Goal: Task Accomplishment & Management: Manage account settings

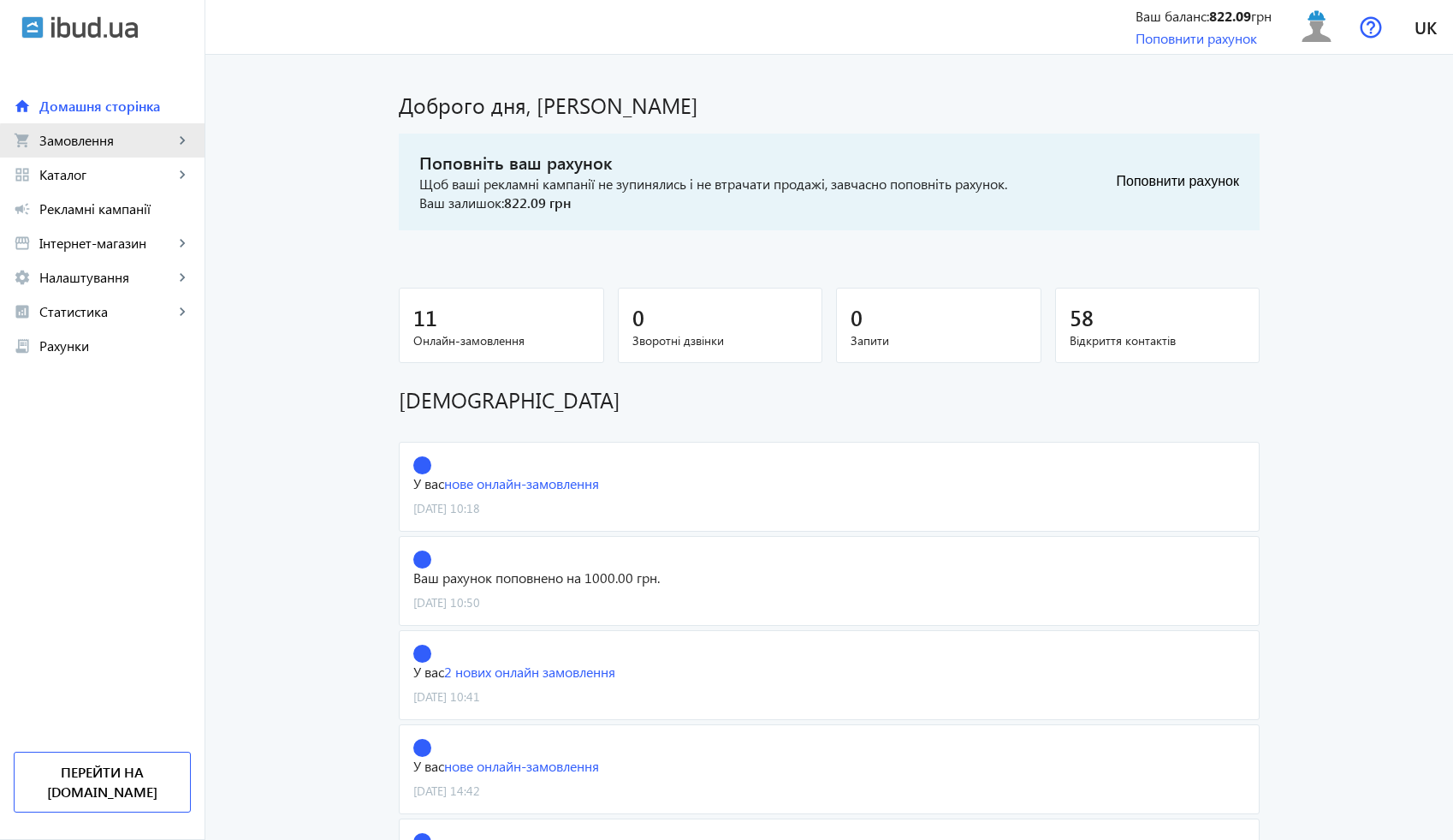
click at [141, 146] on span "Замовлення" at bounding box center [106, 140] width 135 height 17
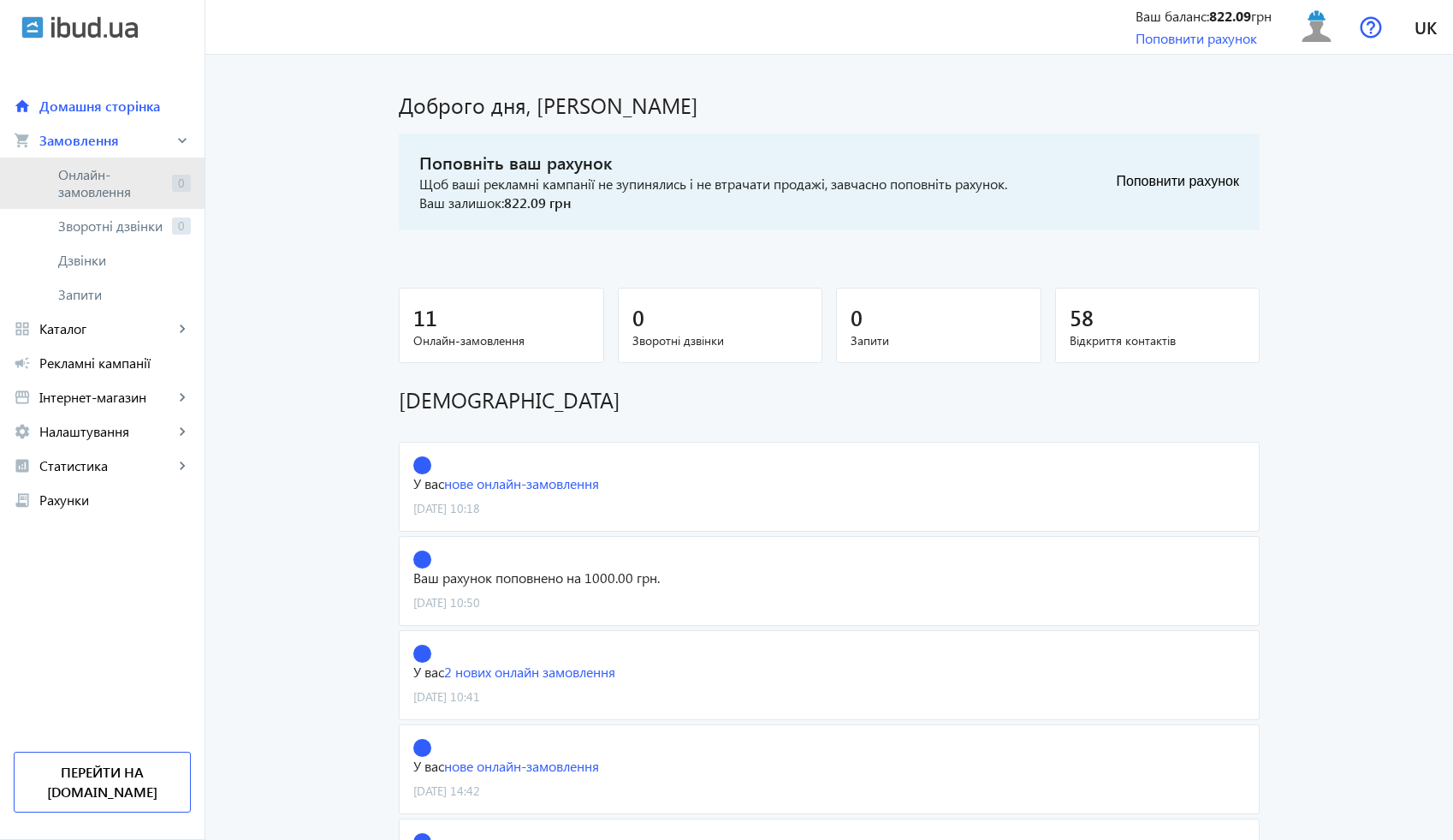
click at [137, 188] on span "Онлайн-замовлення" at bounding box center [112, 183] width 107 height 34
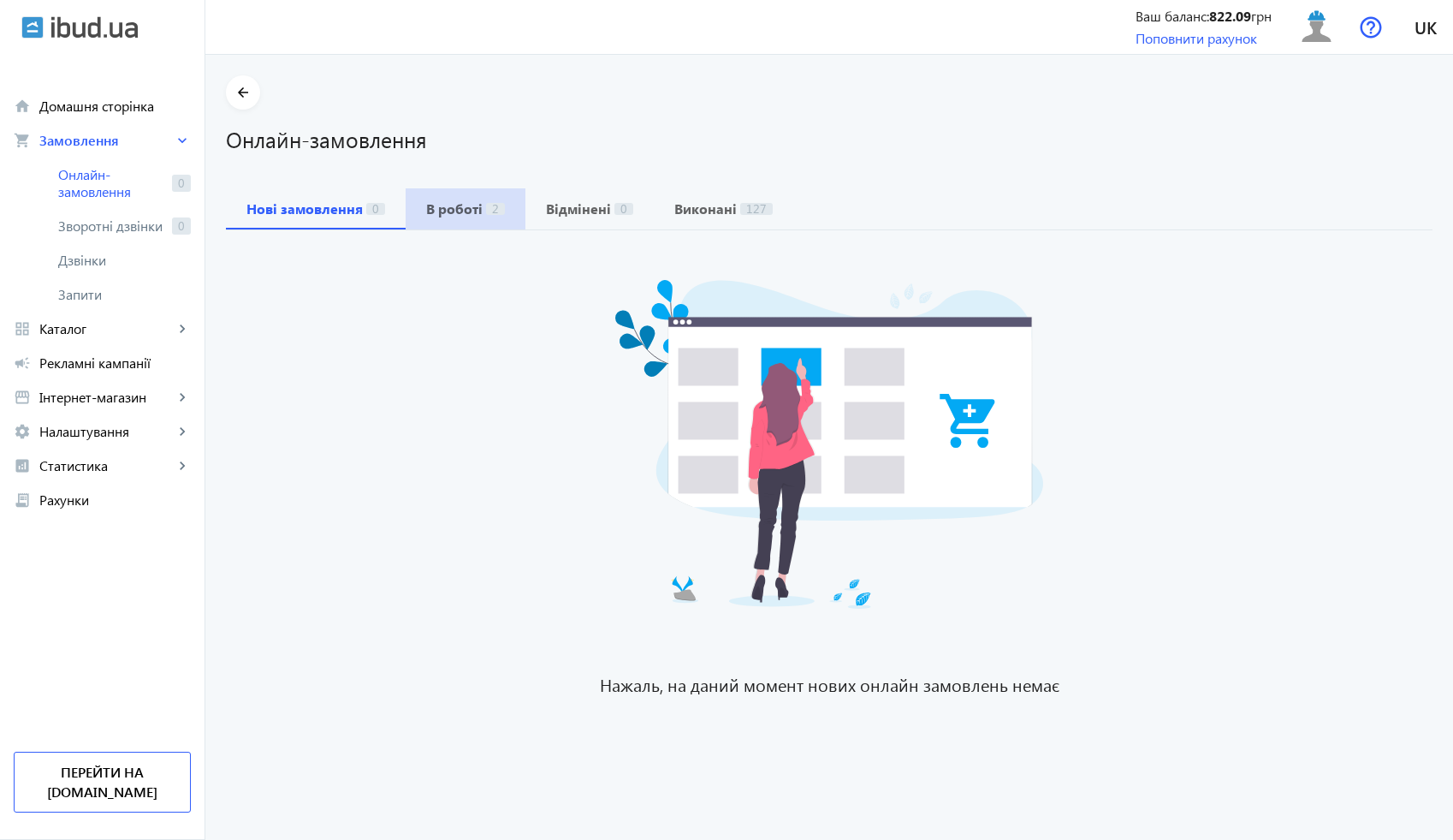
click at [445, 207] on b "В роботі" at bounding box center [455, 208] width 57 height 14
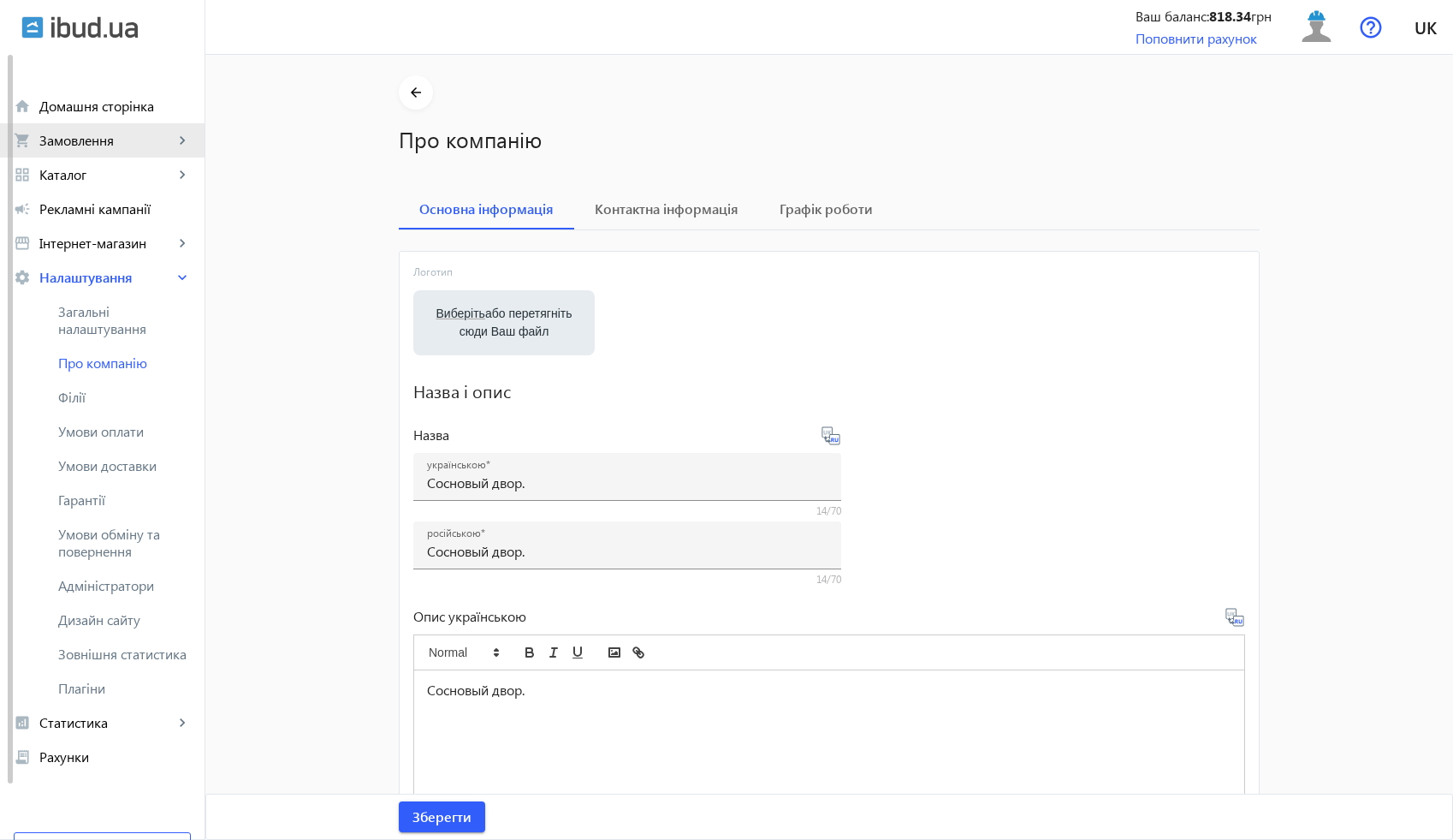
click at [105, 149] on span "Замовлення" at bounding box center [106, 140] width 135 height 17
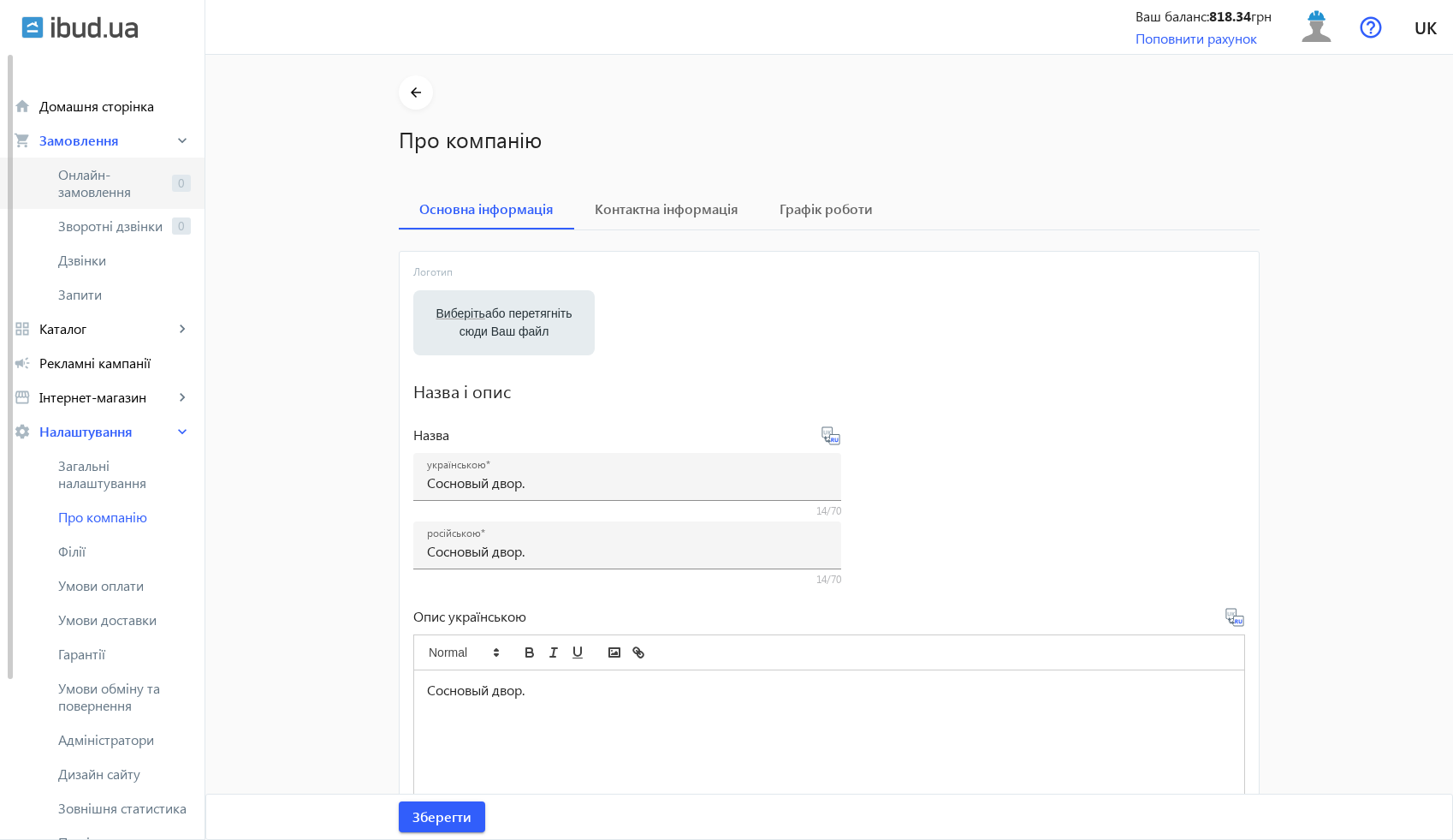
click at [105, 173] on span "Онлайн-замовлення" at bounding box center [112, 183] width 107 height 34
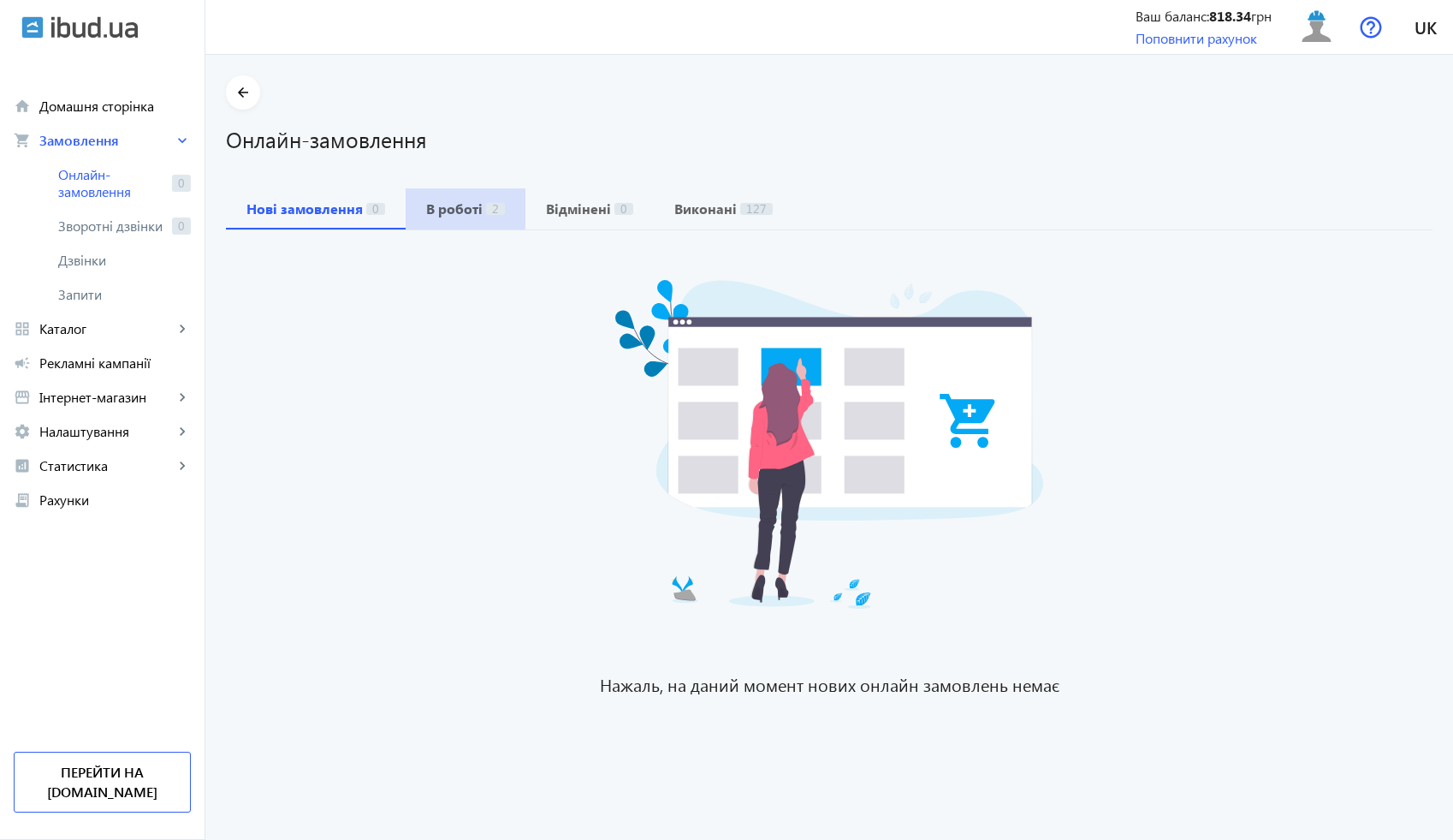
click at [428, 206] on b "В роботі" at bounding box center [455, 208] width 57 height 14
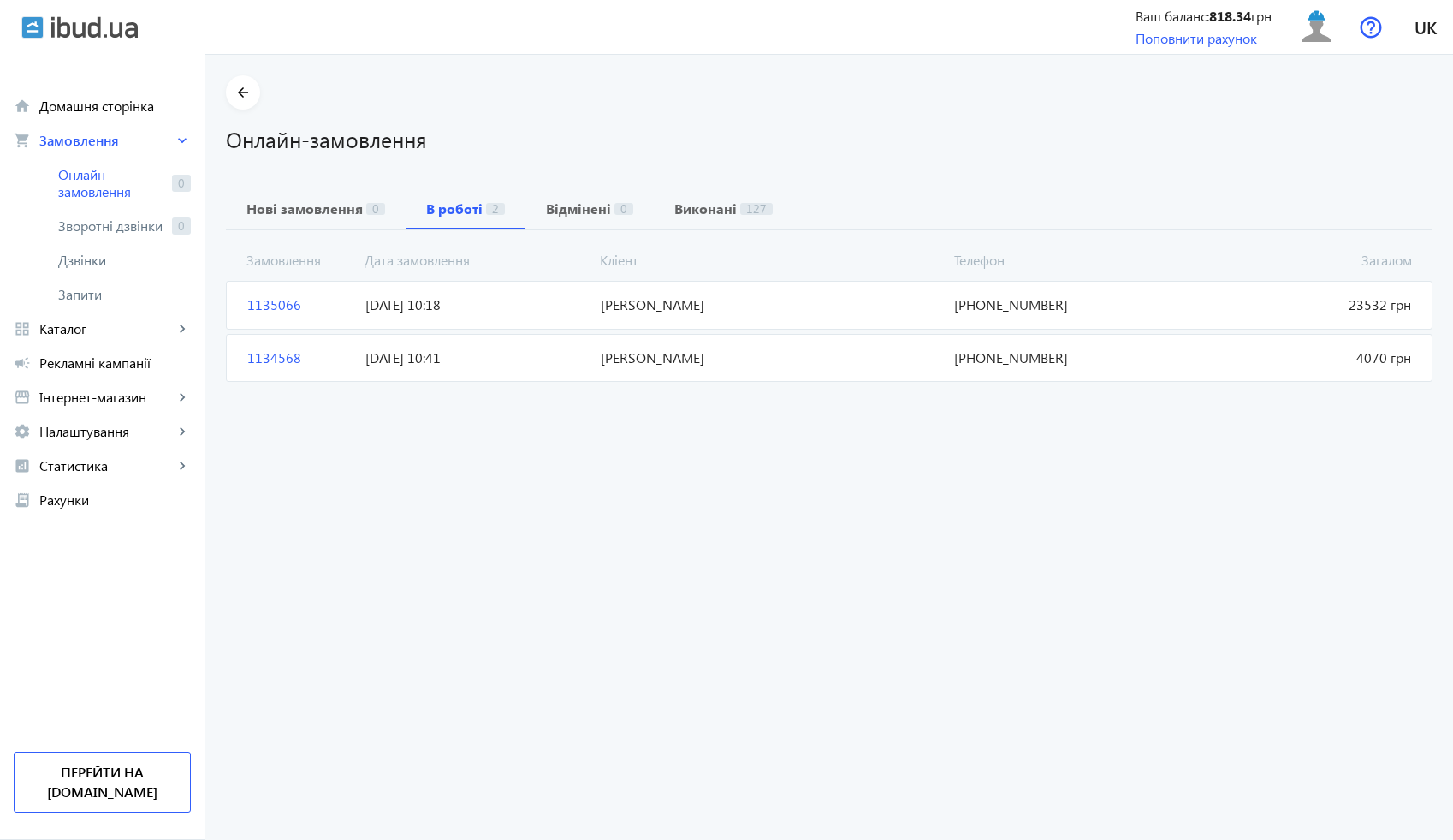
click at [558, 348] on span "[DATE] 10:41" at bounding box center [476, 358] width 235 height 19
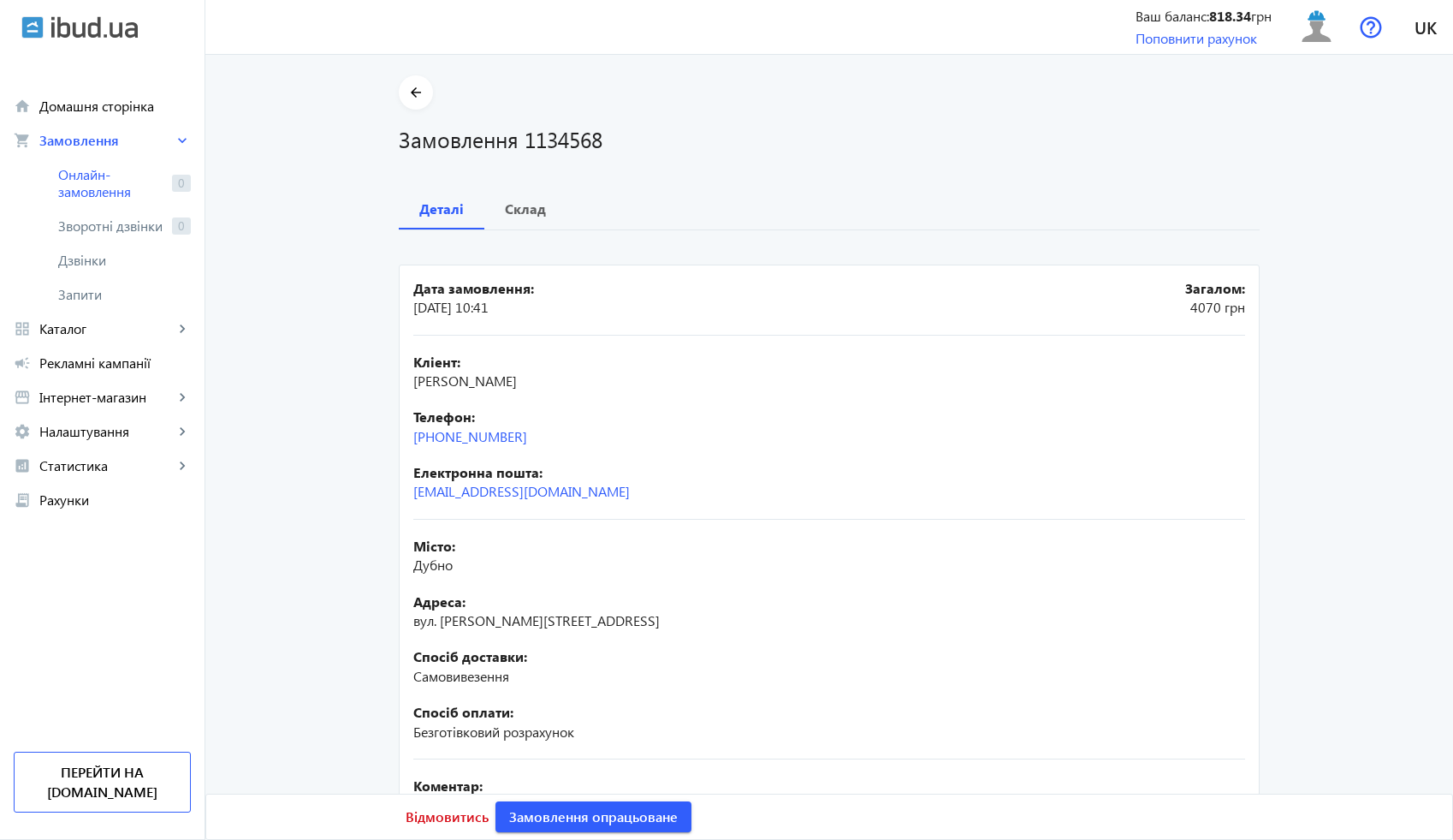
drag, startPoint x: 548, startPoint y: 449, endPoint x: 402, endPoint y: 436, distance: 146.6
click at [402, 436] on mat-card "Дата замовлення: [DATE] 10:41 Загалом: 4070 [PERSON_NAME]: [PERSON_NAME]: [PHON…" at bounding box center [829, 614] width 861 height 700
copy link "[PHONE_NUMBER]"
drag, startPoint x: 680, startPoint y: 389, endPoint x: 397, endPoint y: 381, distance: 283.1
click at [398, 381] on mat-card "Дата замовлення: [DATE] 10:41 Загалом: 4070 [PERSON_NAME]: [PERSON_NAME]: [PHON…" at bounding box center [829, 614] width 861 height 700
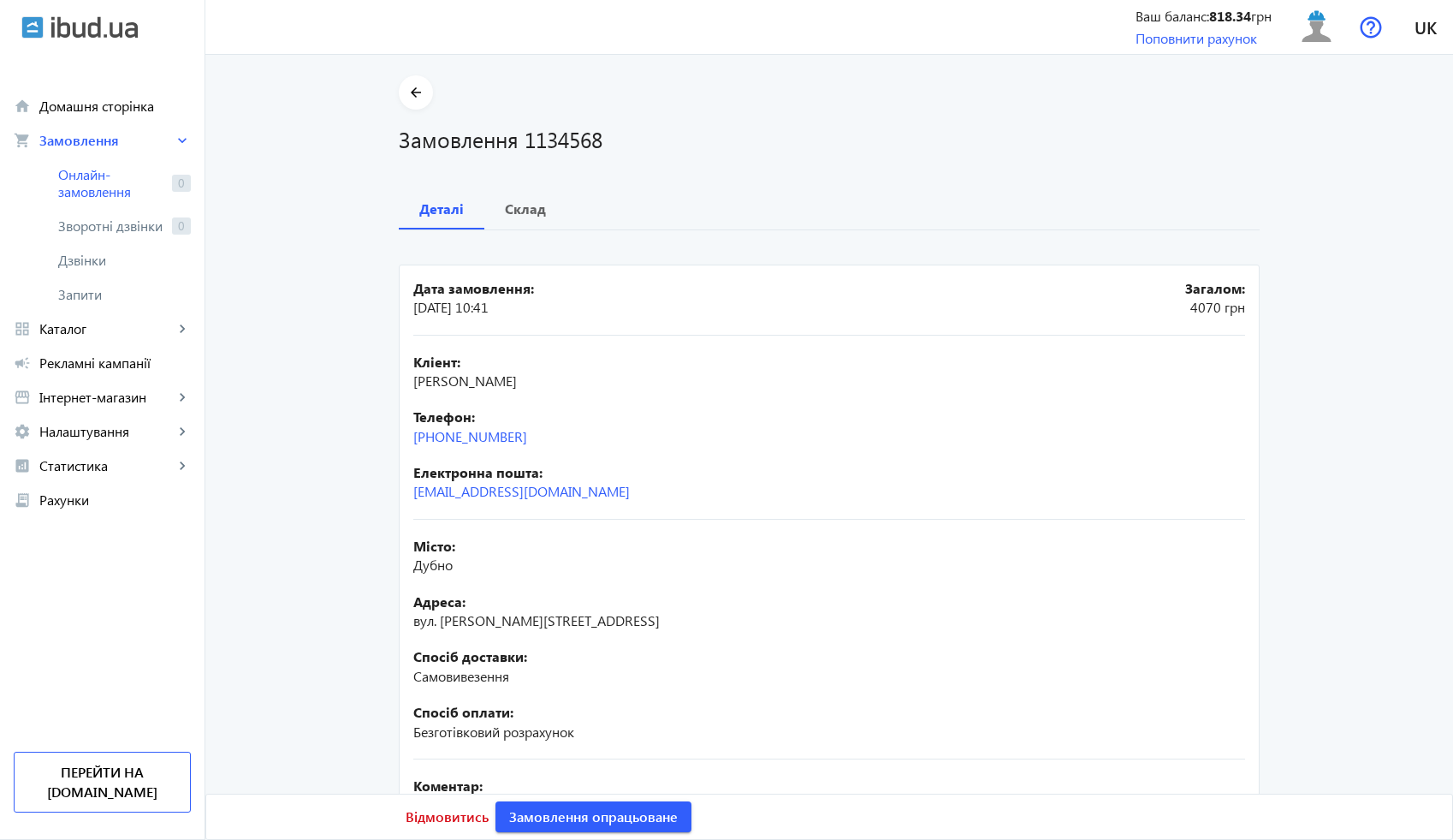
copy span "[PERSON_NAME]"
click at [523, 218] on span "Склад" at bounding box center [525, 209] width 41 height 41
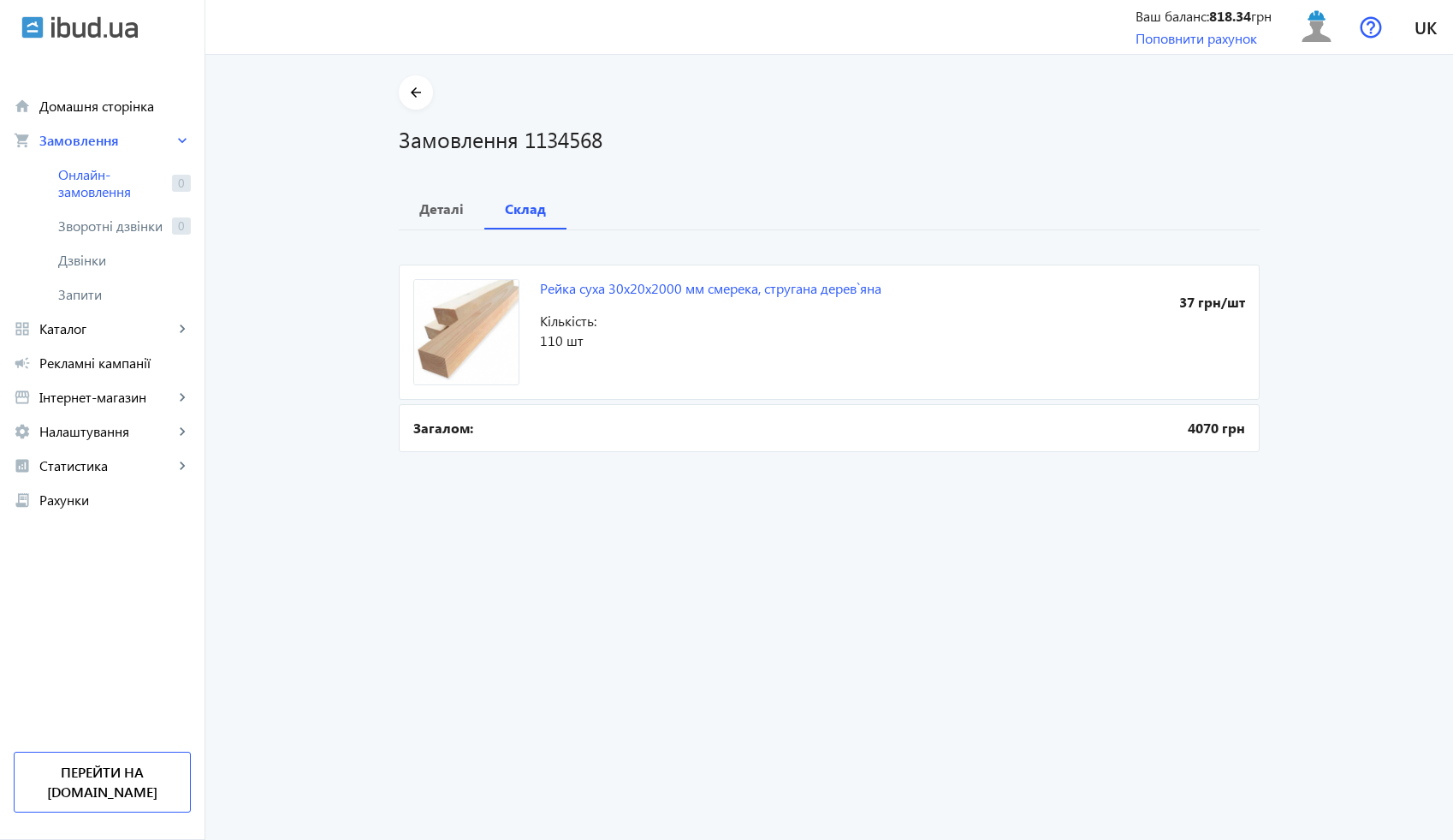
click at [557, 142] on h1 "Замовлення 1134568" at bounding box center [829, 139] width 861 height 30
copy h1 "1134568"
click at [427, 216] on b "Деталі" at bounding box center [441, 208] width 44 height 14
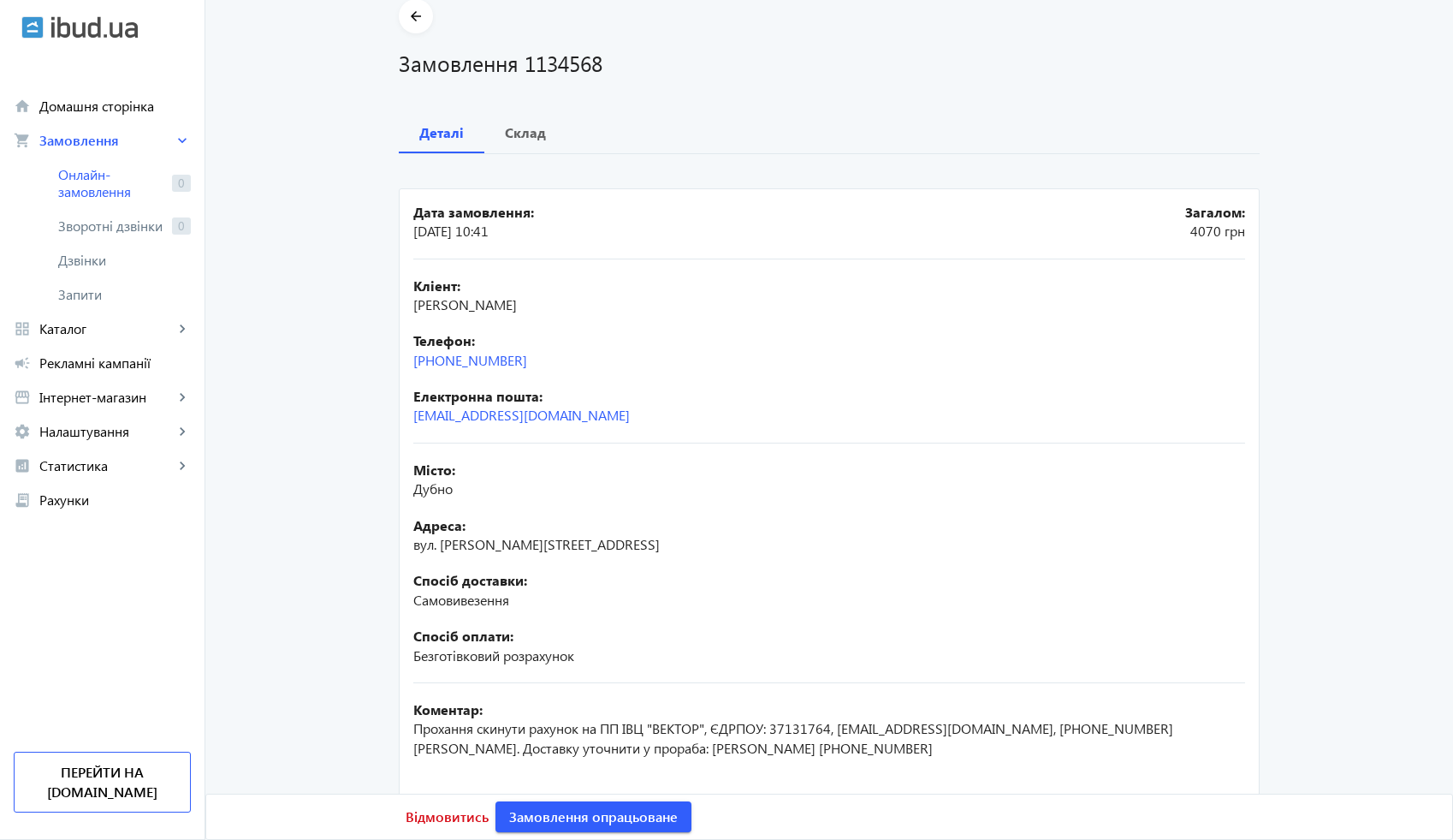
scroll to position [186, 0]
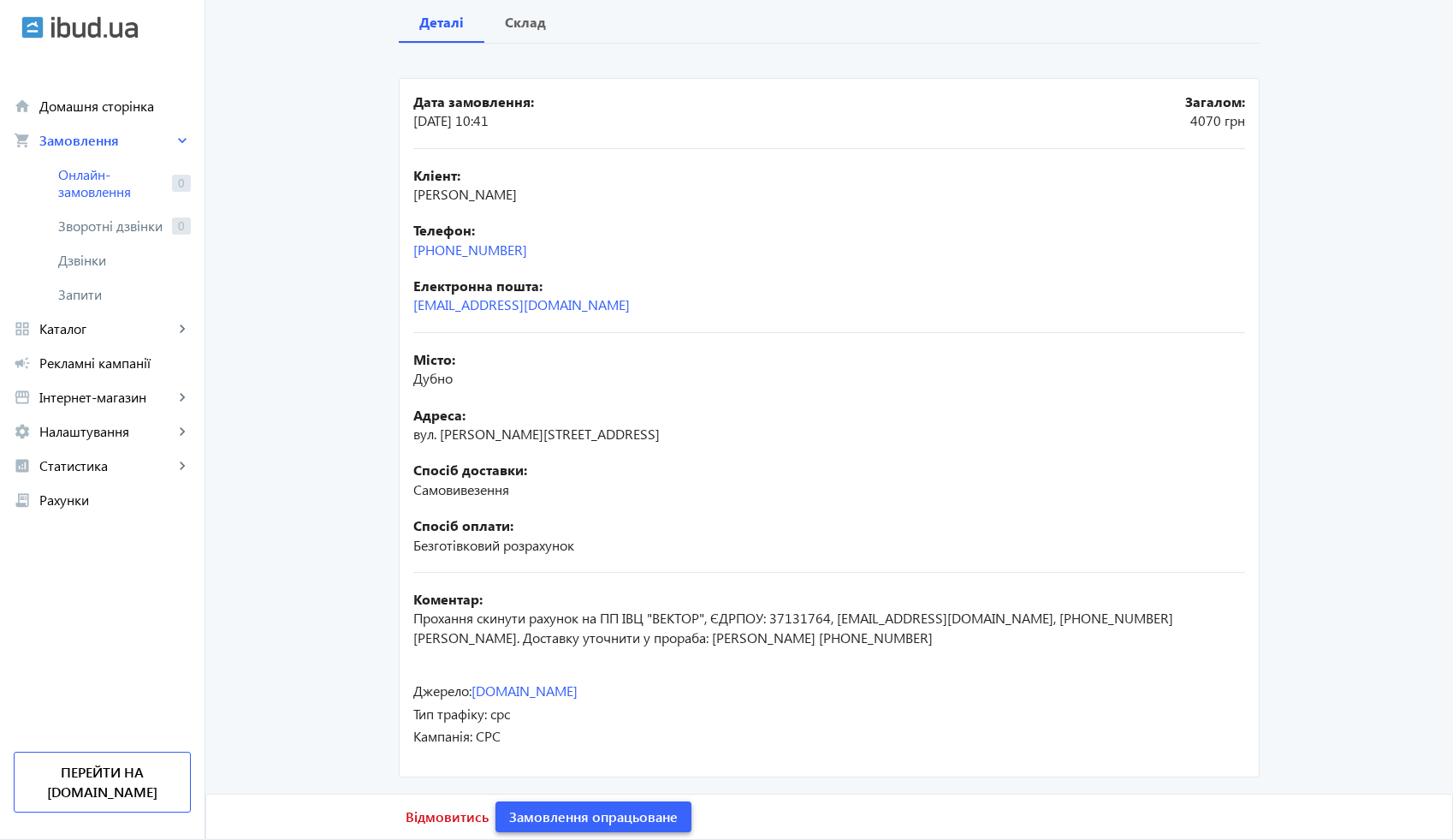
click at [588, 816] on span "Замовлення опрацьоване" at bounding box center [593, 816] width 169 height 19
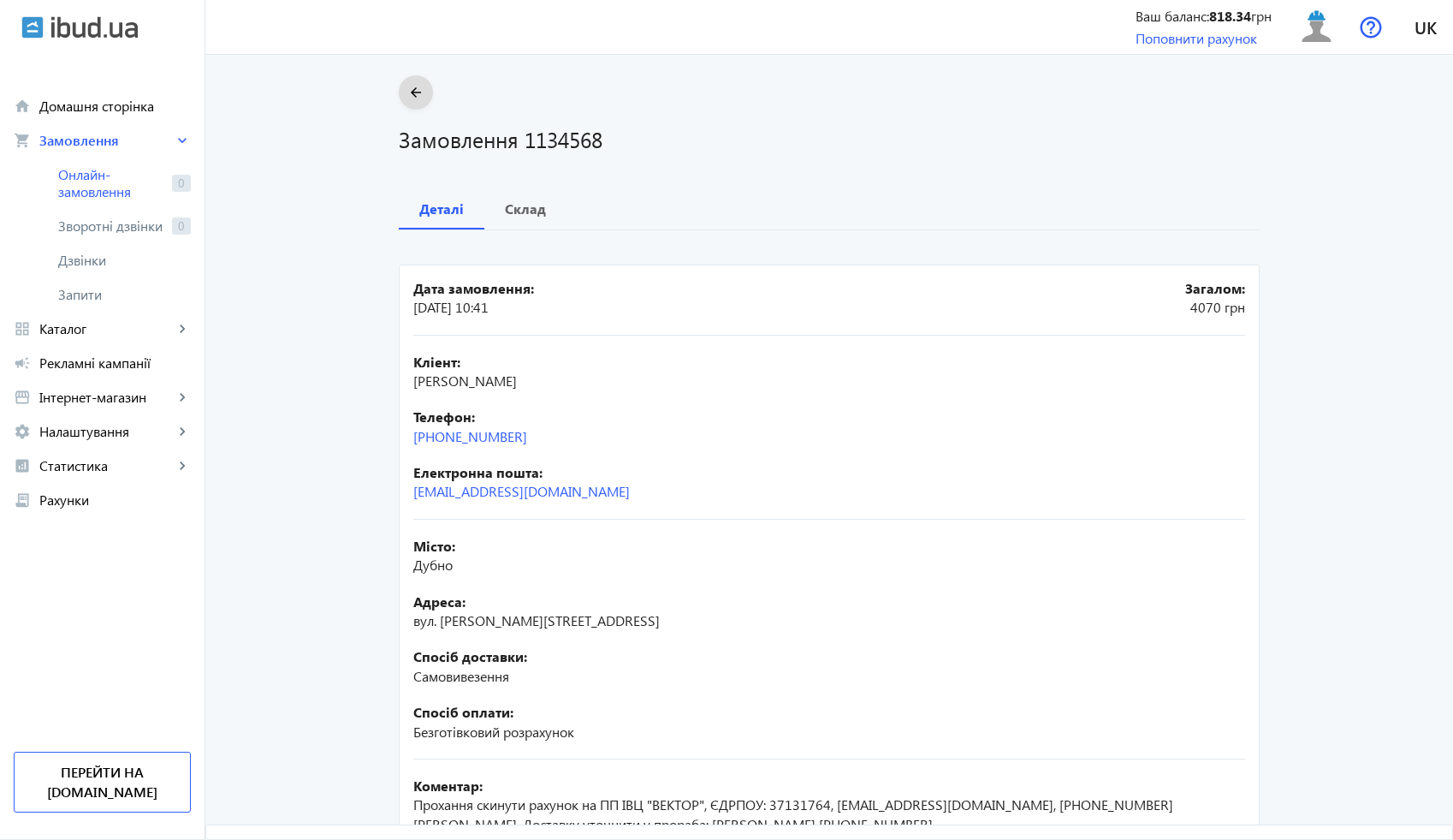
click at [415, 105] on span at bounding box center [415, 92] width 34 height 41
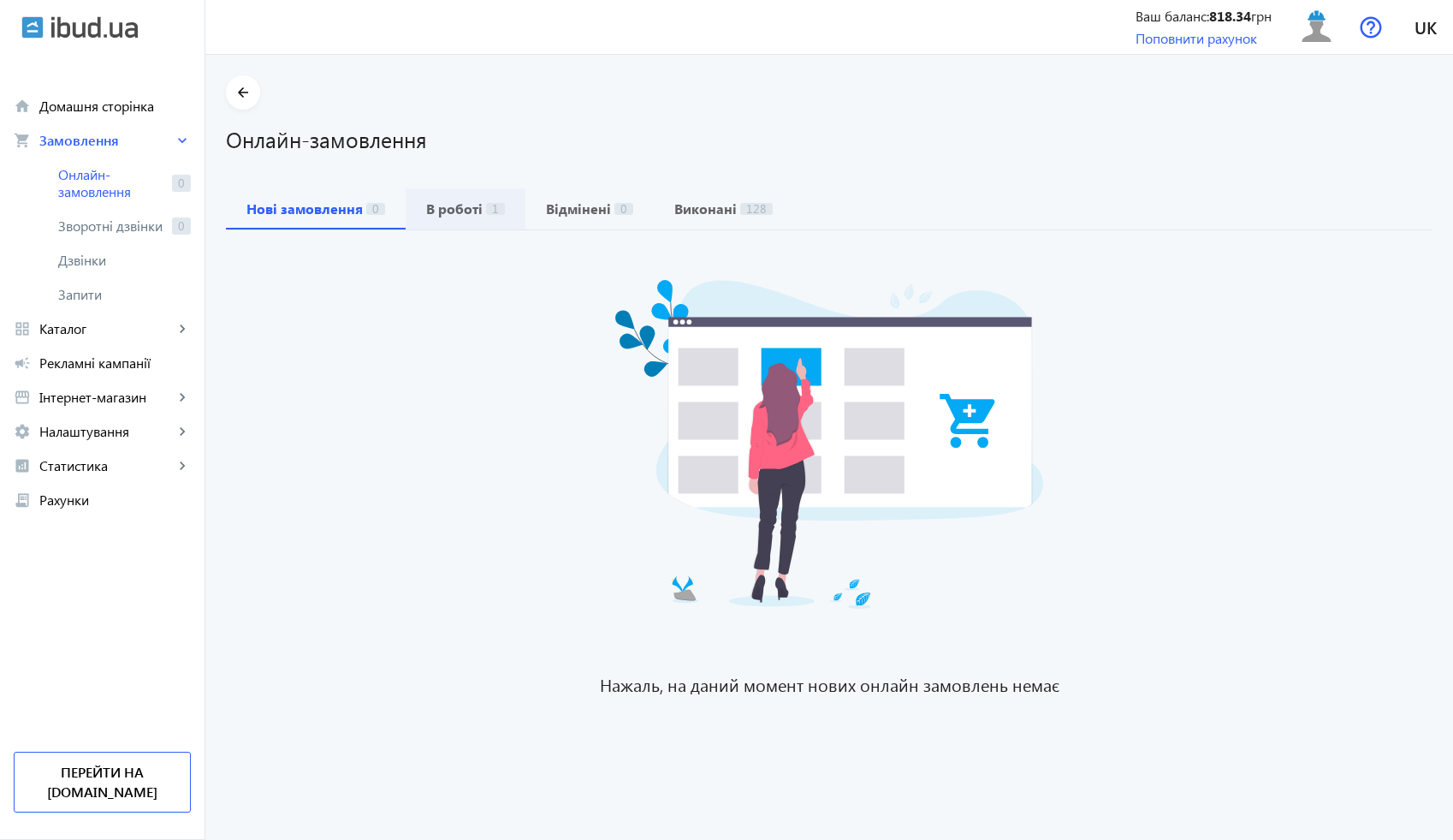
click at [434, 202] on b "В роботі" at bounding box center [455, 208] width 57 height 14
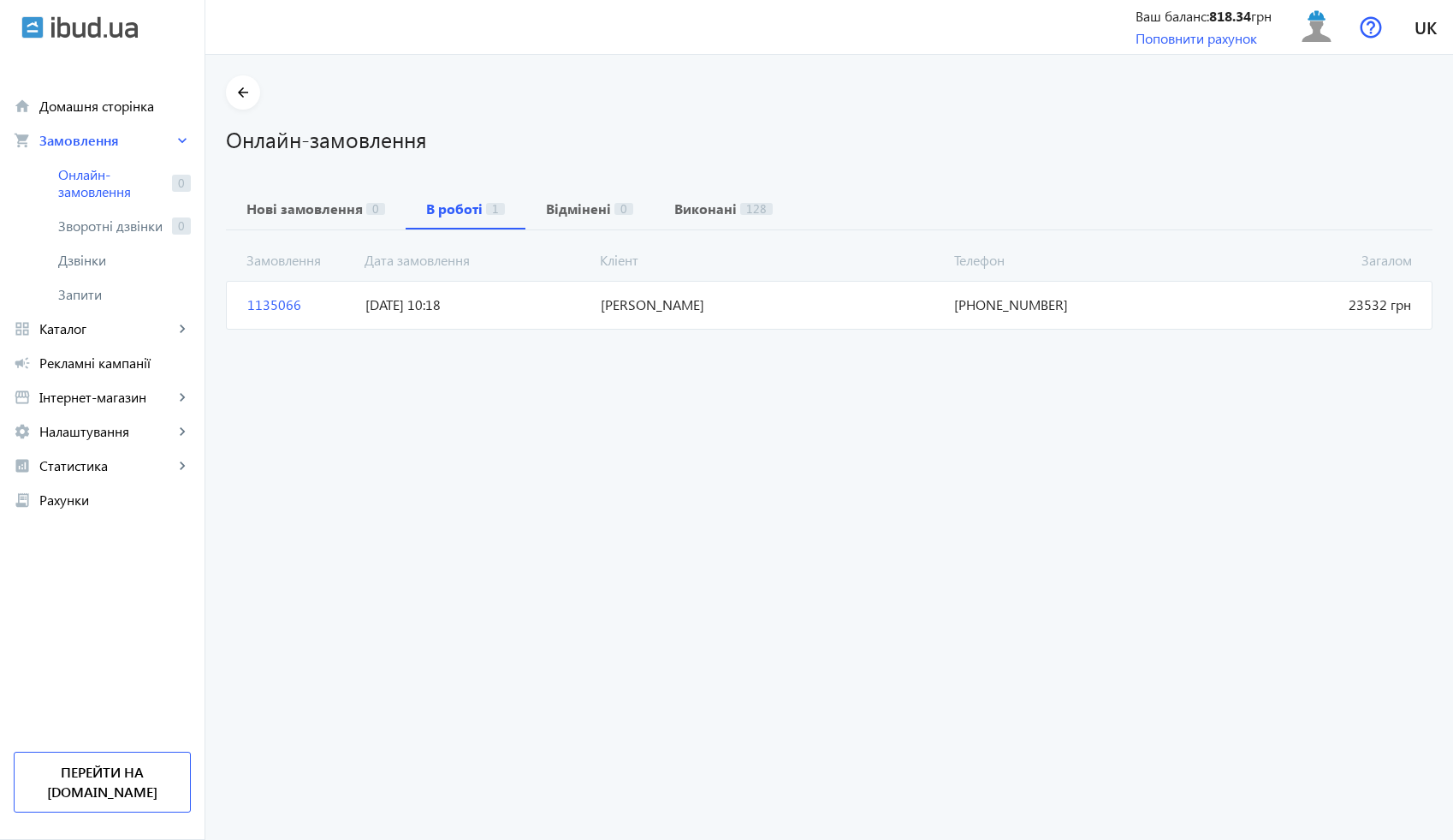
click at [463, 316] on mat-card "1135066 [PERSON_NAME] 23532 грн [DATE] 10:18 [PHONE_NUMBER]" at bounding box center [829, 304] width 1206 height 48
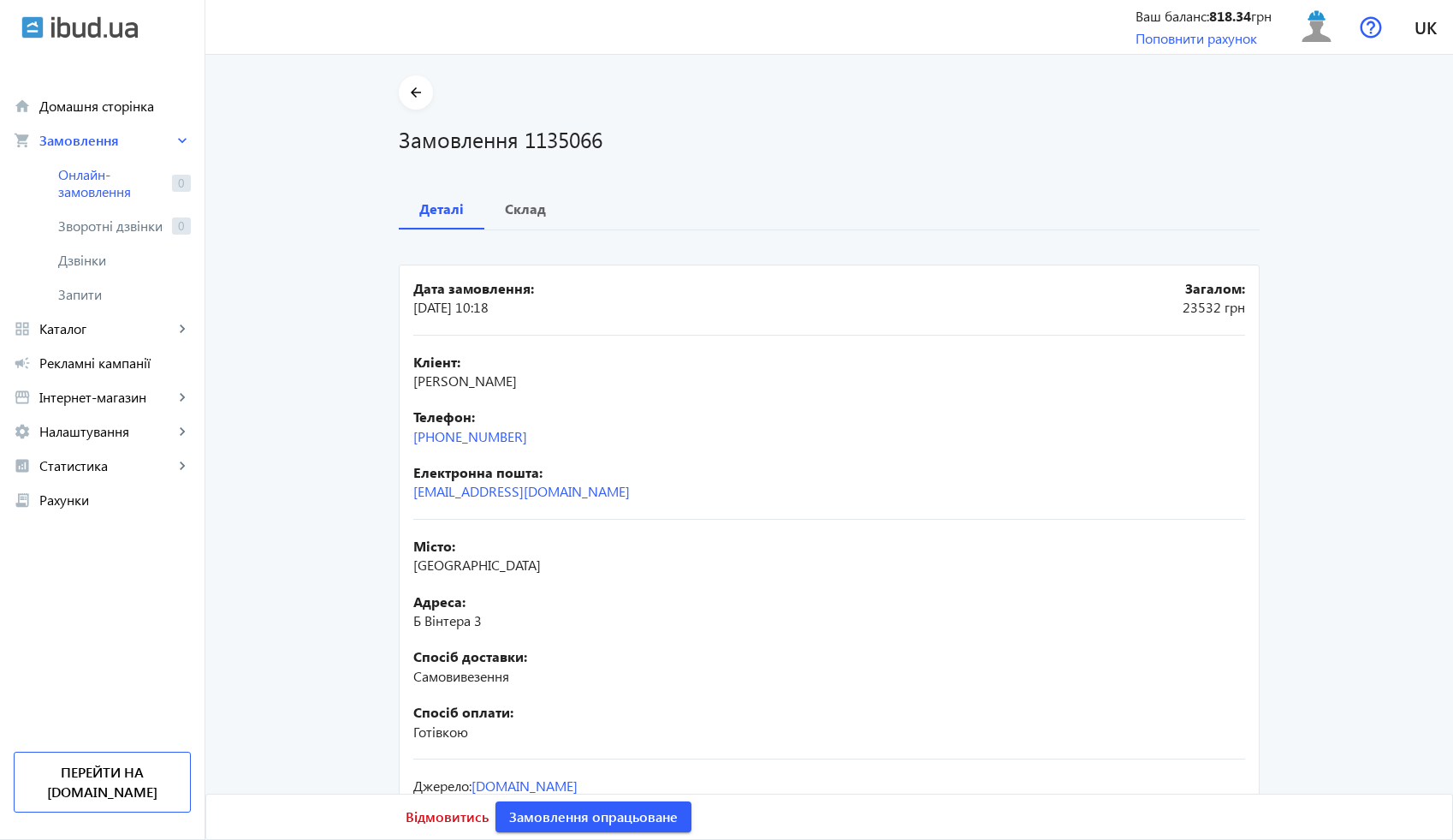
drag, startPoint x: 552, startPoint y: 434, endPoint x: 387, endPoint y: 436, distance: 165.0
click at [387, 436] on div "arrow_back Замовлення 1135066 Деталі Склад Дата замовлення: [DATE] 10:18 Загало…" at bounding box center [830, 476] width 902 height 801
copy link "[PHONE_NUMBER]"
click at [573, 140] on h1 "Замовлення 1135066" at bounding box center [829, 139] width 861 height 30
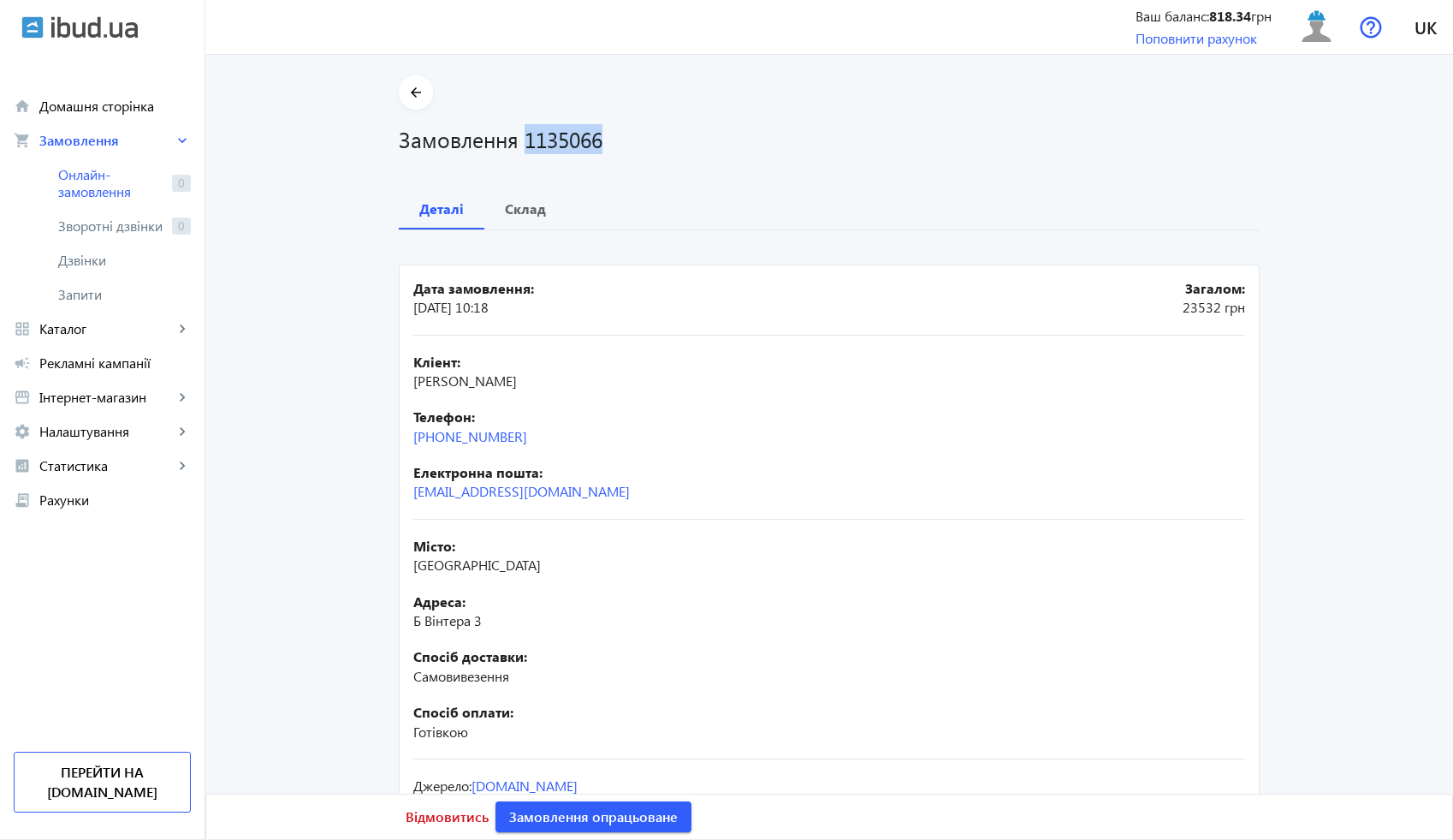
copy h1 "1135066"
drag, startPoint x: 627, startPoint y: 384, endPoint x: 396, endPoint y: 381, distance: 231.0
click at [398, 381] on mat-card "Дата замовлення: [DATE] 10:18 Загалом: 23532 грн Кліент: [PERSON_NAME] Телефон:…" at bounding box center [829, 568] width 861 height 607
copy span "[PERSON_NAME]"
drag, startPoint x: 527, startPoint y: 441, endPoint x: 394, endPoint y: 442, distance: 133.0
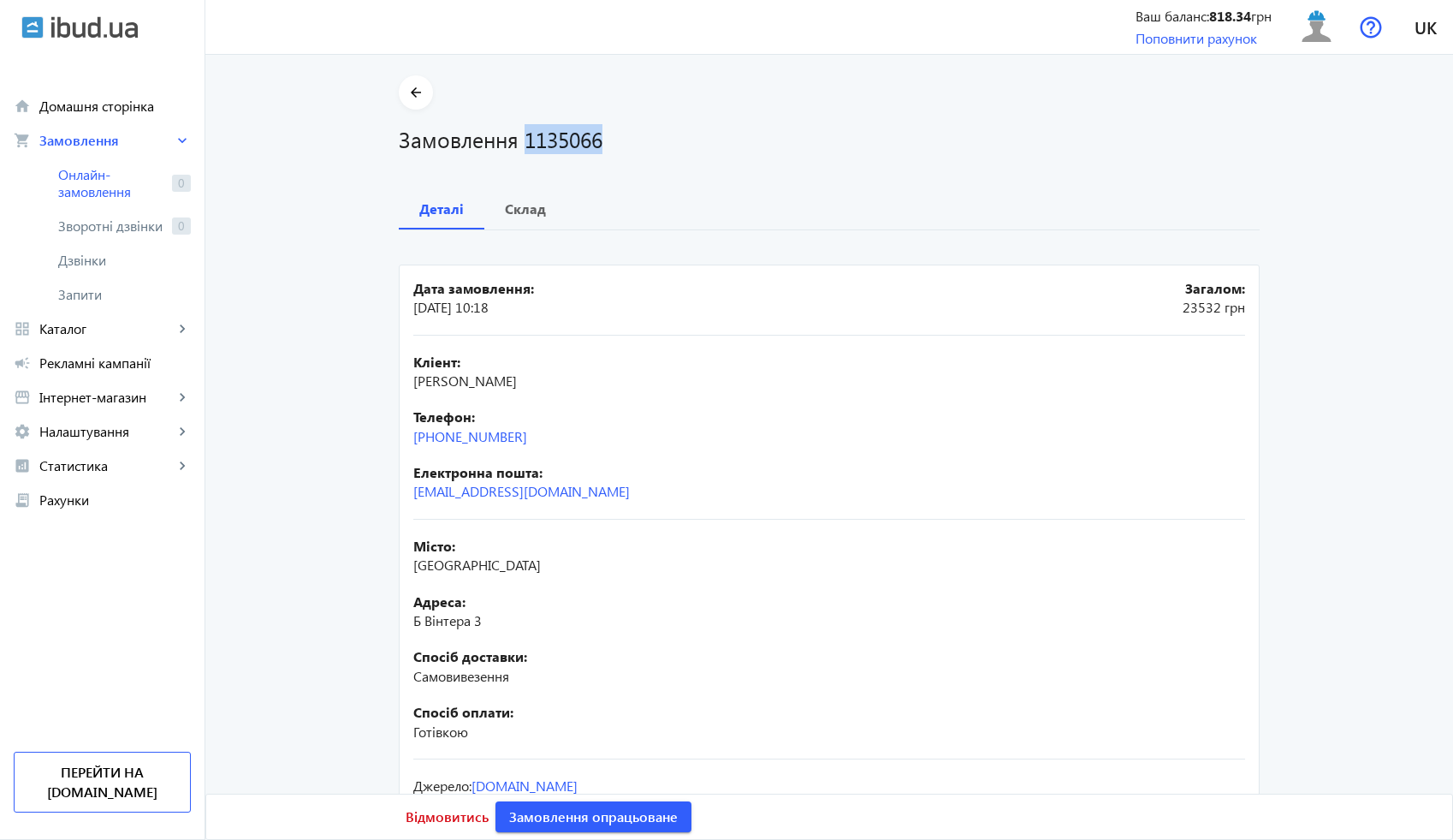
click at [398, 442] on mat-card "Дата замовлення: [DATE] 10:18 Загалом: 23532 грн Кліент: [PERSON_NAME] Телефон:…" at bounding box center [829, 568] width 861 height 607
copy link "[PHONE_NUMBER]"
click at [522, 222] on span "Склад" at bounding box center [525, 209] width 41 height 41
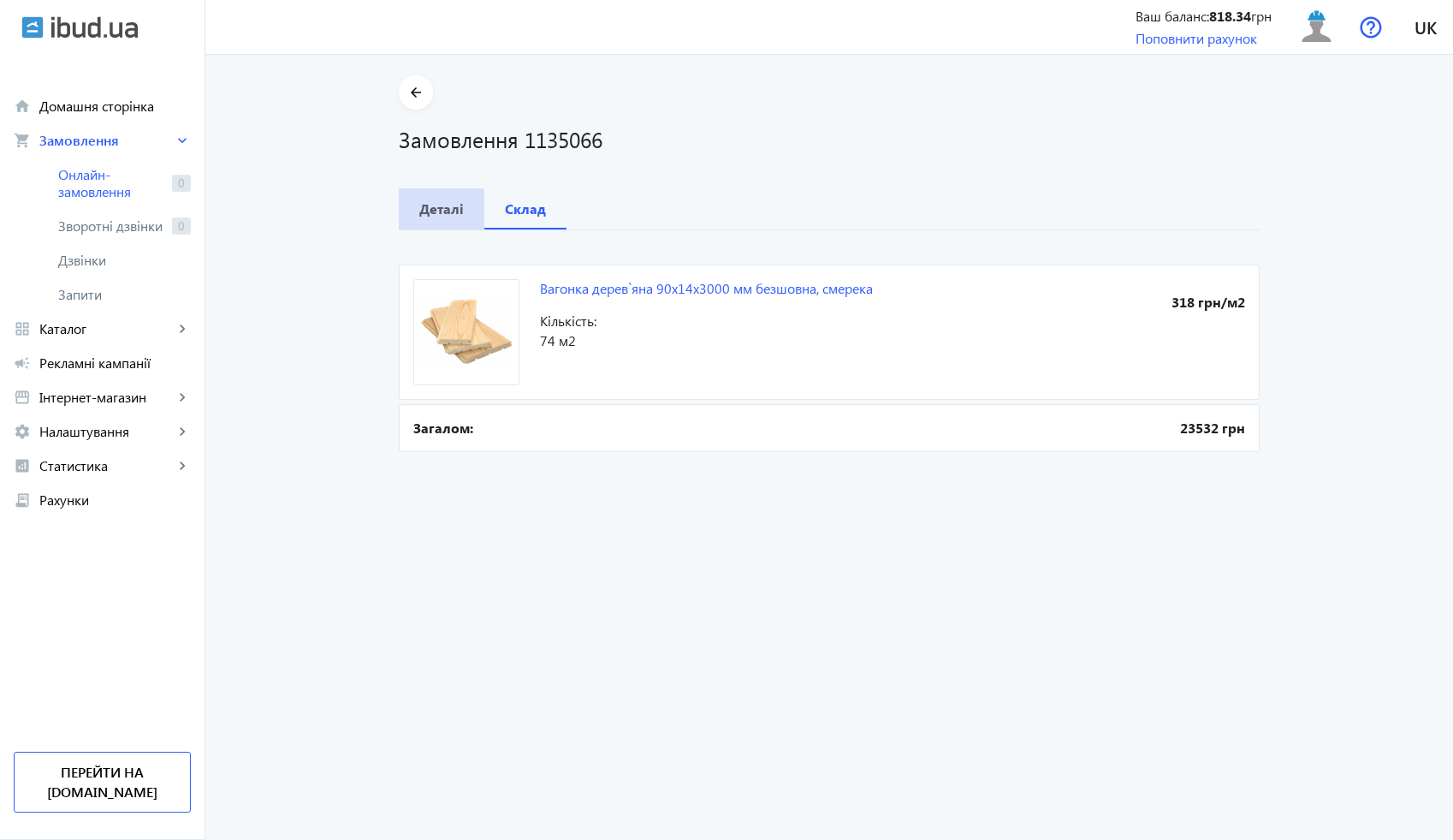
click at [435, 212] on b "Деталі" at bounding box center [441, 208] width 44 height 14
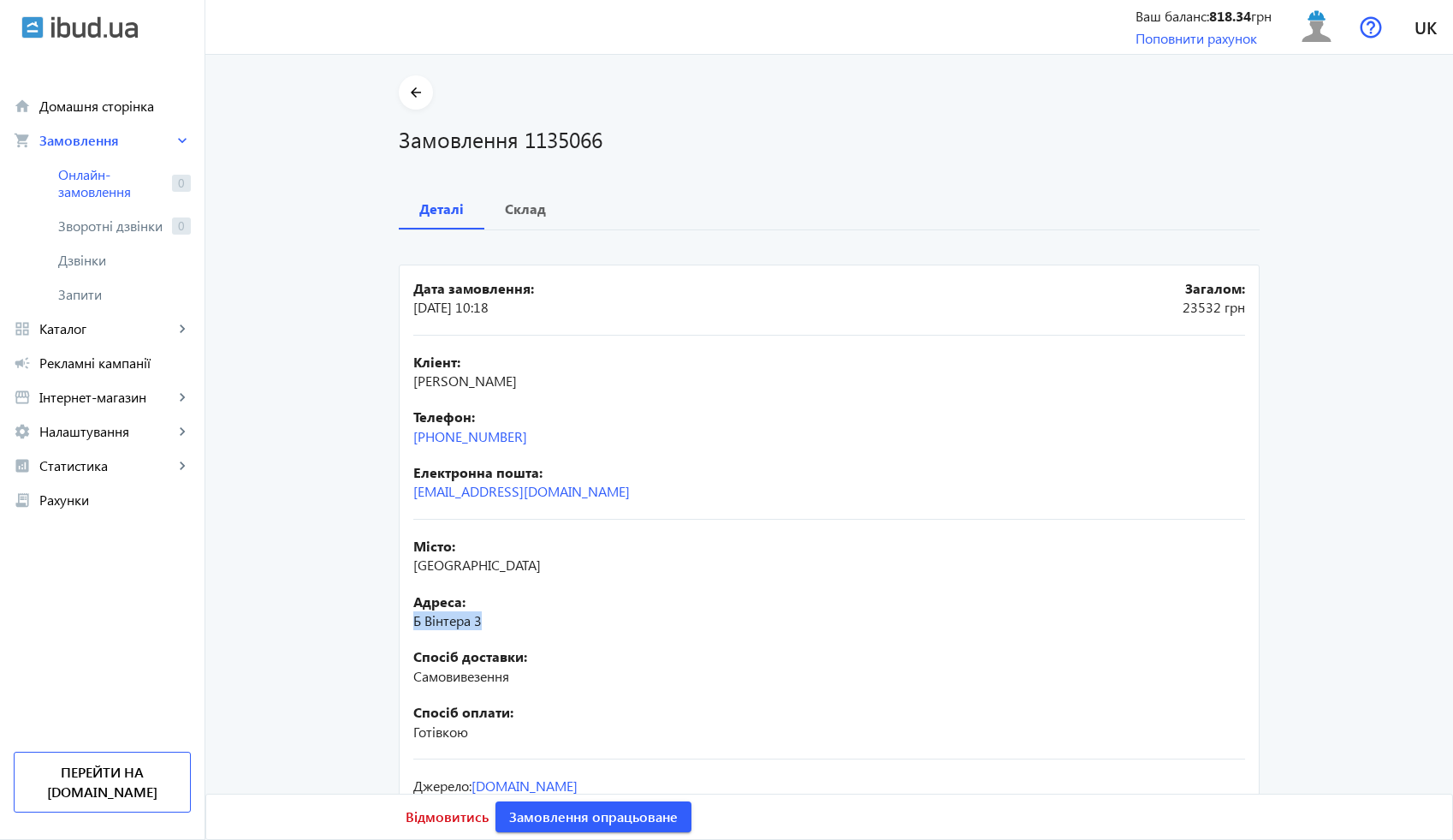
drag, startPoint x: 500, startPoint y: 612, endPoint x: 395, endPoint y: 621, distance: 105.4
click at [398, 621] on mat-card "Дата замовлення: [DATE] 10:18 Загалом: 23532 грн Кліент: [PERSON_NAME] Телефон:…" at bounding box center [829, 568] width 861 height 607
copy span "Б Вінтера 3"
click at [528, 216] on b "Склад" at bounding box center [525, 208] width 41 height 14
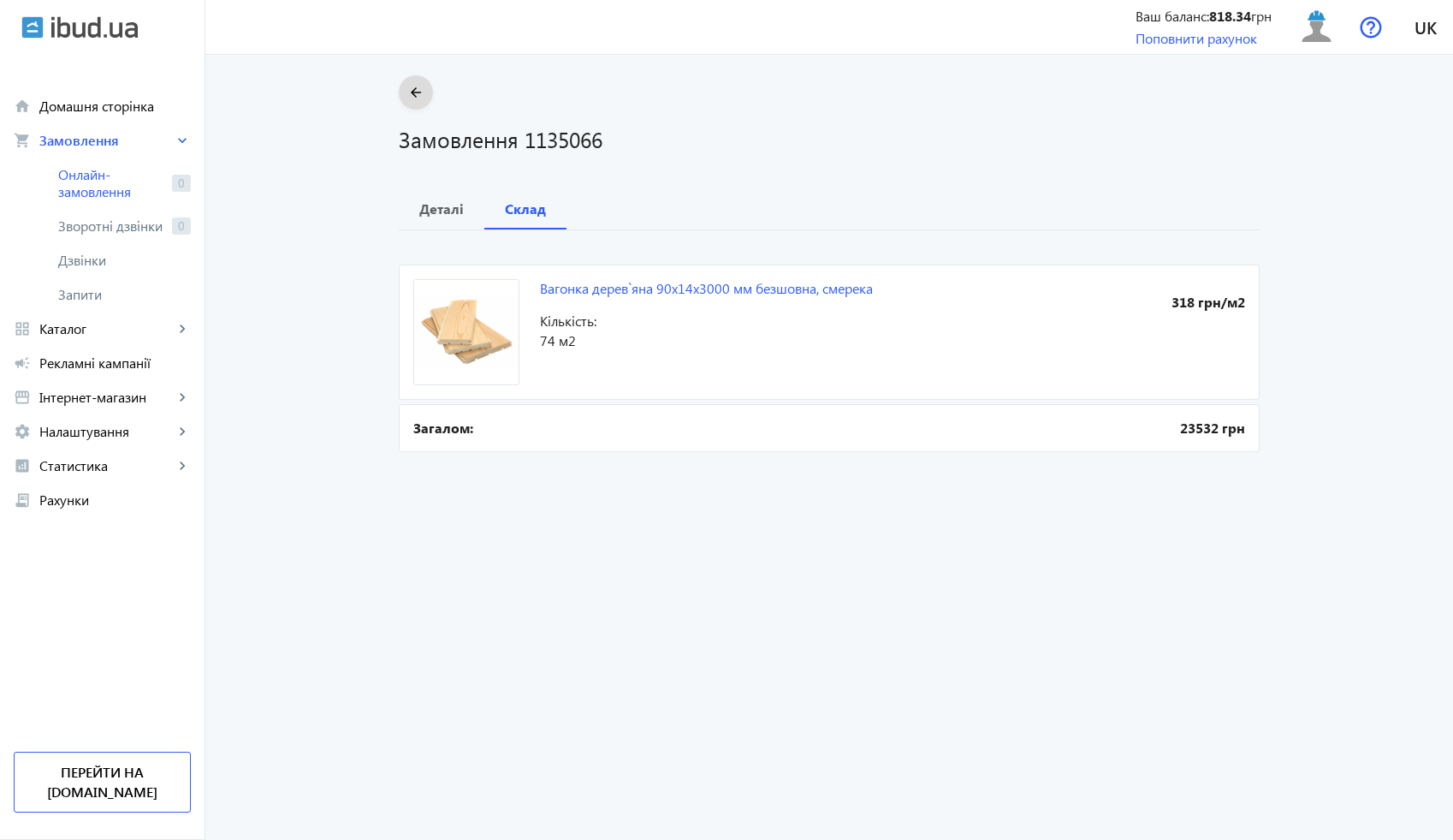
click at [421, 92] on span at bounding box center [415, 92] width 34 height 41
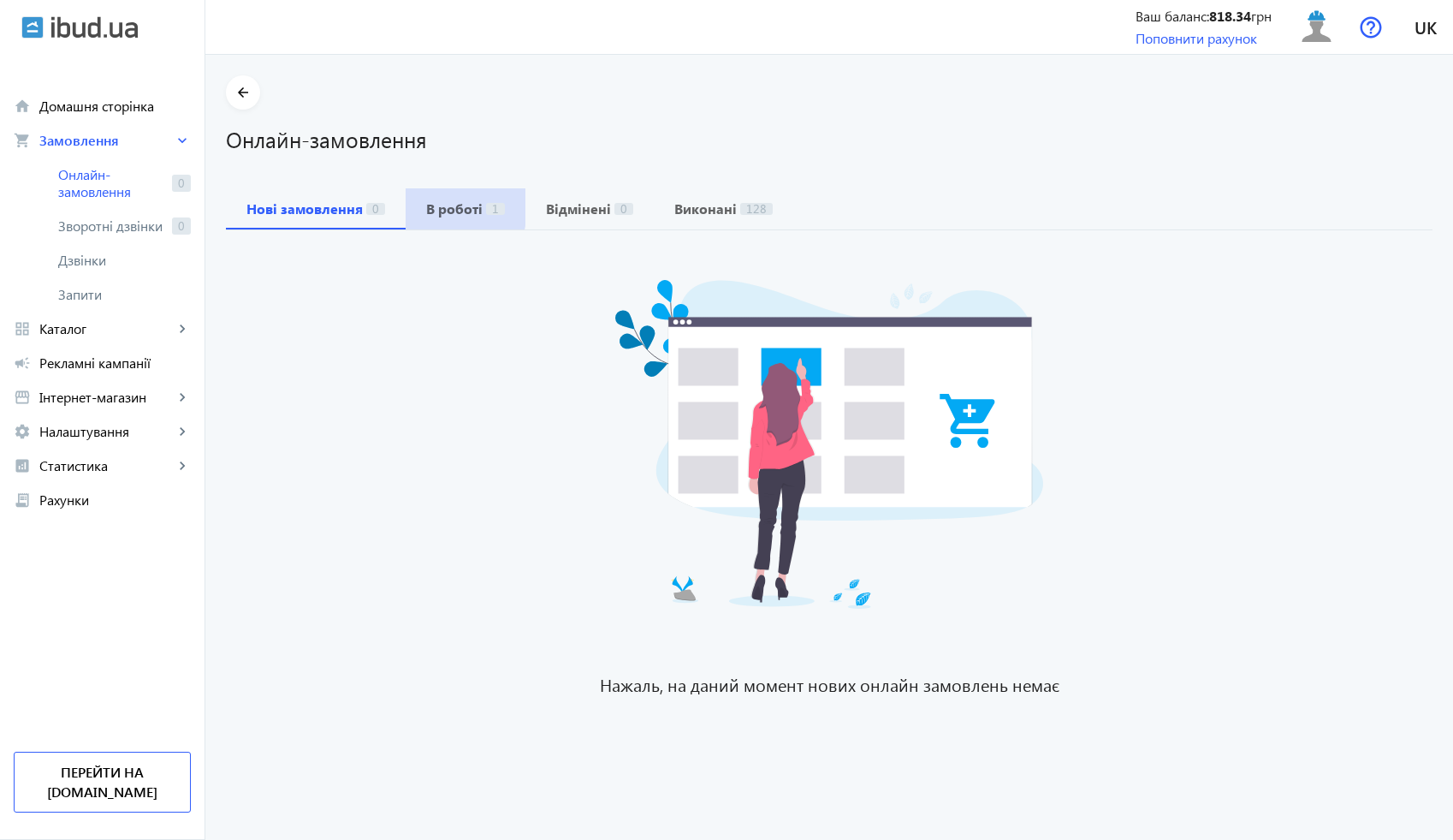
click at [427, 207] on b "В роботі" at bounding box center [455, 208] width 57 height 14
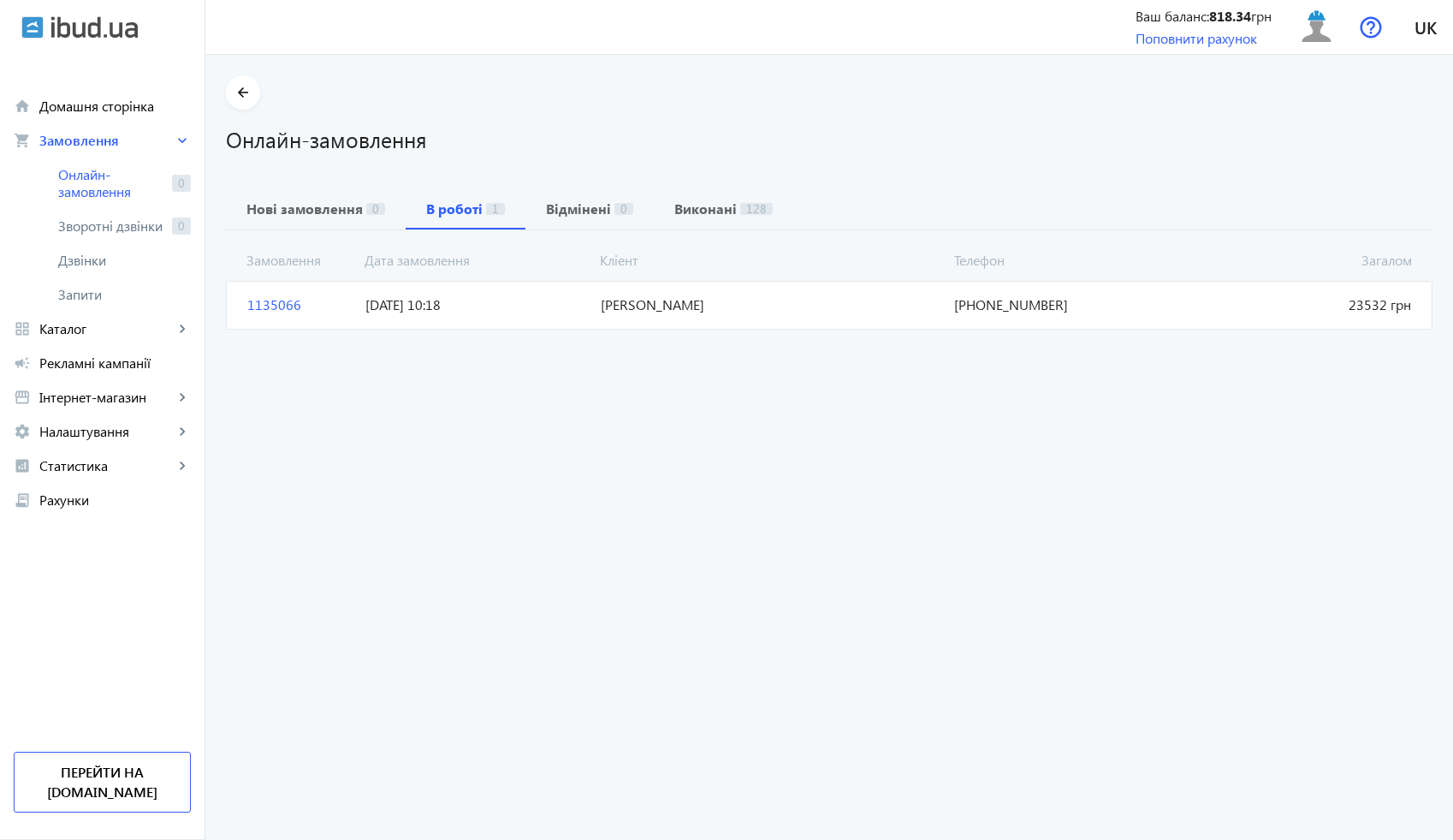
click at [609, 312] on span "[PERSON_NAME]" at bounding box center [770, 305] width 353 height 19
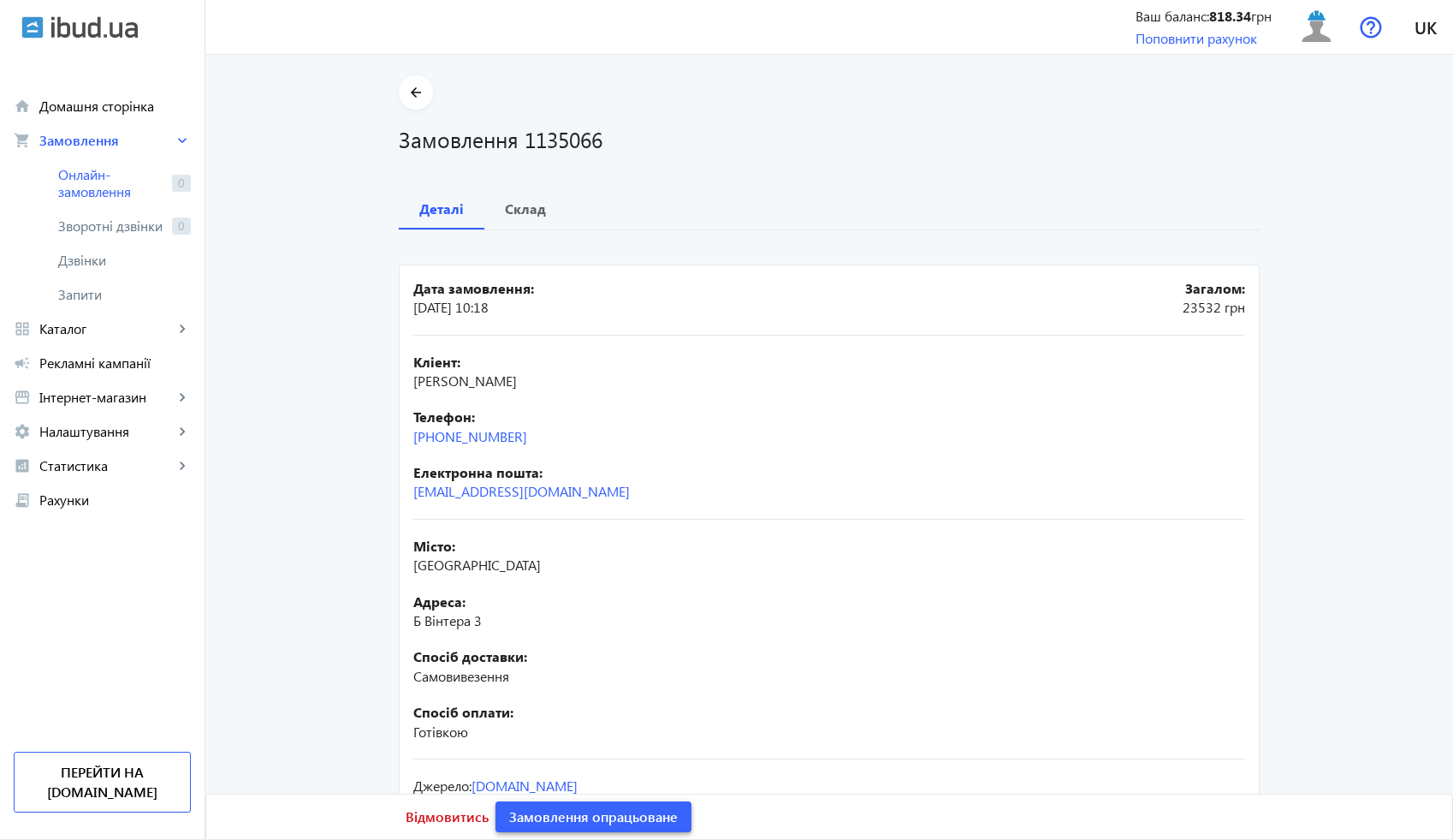
click at [549, 813] on span "Замовлення опрацьоване" at bounding box center [593, 816] width 169 height 19
